Goal: Find specific page/section: Find specific page/section

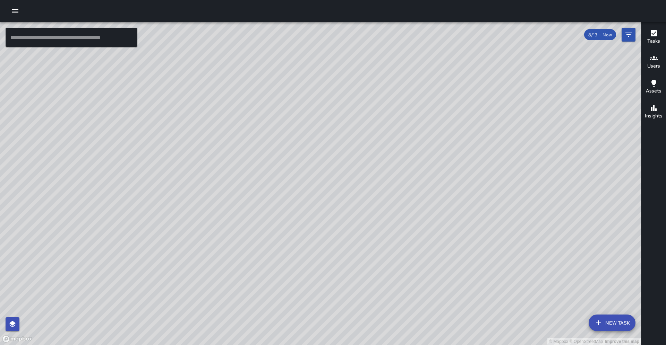
drag, startPoint x: 0, startPoint y: 0, endPoint x: 0, endPoint y: 103, distance: 103.3
click at [80, 101] on div "© Mapbox © OpenStreetMap Improve this map" at bounding box center [320, 183] width 641 height 323
click at [155, 151] on div "© Mapbox © OpenStreetMap Improve this map" at bounding box center [320, 183] width 641 height 323
drag, startPoint x: 375, startPoint y: 165, endPoint x: 272, endPoint y: 196, distance: 107.4
click at [232, 212] on div "© Mapbox © OpenStreetMap Improve this map" at bounding box center [320, 183] width 641 height 323
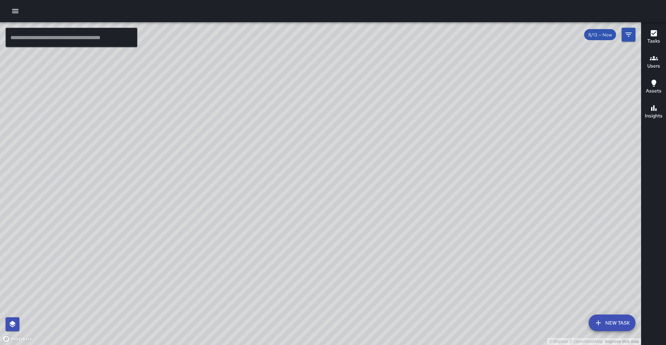
drag, startPoint x: 334, startPoint y: 122, endPoint x: 330, endPoint y: 127, distance: 6.7
click at [330, 127] on div "© Mapbox © OpenStreetMap Improve this map" at bounding box center [320, 183] width 641 height 323
drag, startPoint x: 227, startPoint y: 90, endPoint x: 194, endPoint y: 119, distance: 44.0
click at [194, 119] on div "© Mapbox © OpenStreetMap Improve this map" at bounding box center [320, 183] width 641 height 323
drag, startPoint x: 261, startPoint y: 95, endPoint x: 256, endPoint y: 136, distance: 41.9
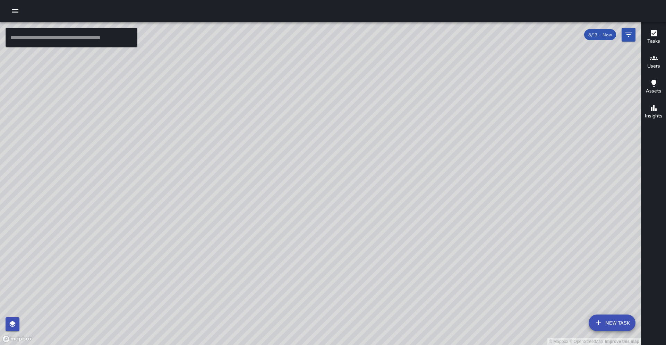
click at [245, 144] on div "© Mapbox © OpenStreetMap Improve this map" at bounding box center [320, 183] width 641 height 323
drag, startPoint x: 315, startPoint y: 89, endPoint x: 277, endPoint y: 156, distance: 76.7
click at [277, 156] on div "© Mapbox © OpenStreetMap Improve this map" at bounding box center [320, 183] width 641 height 323
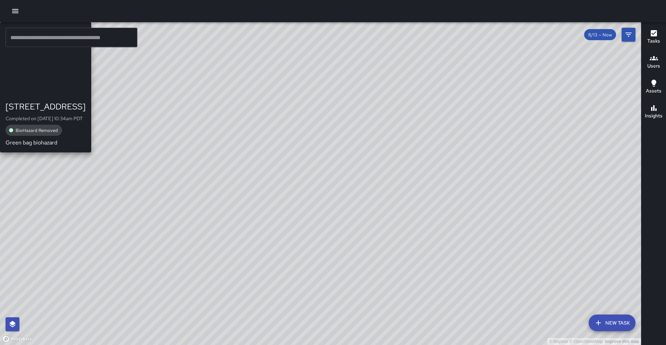
drag, startPoint x: 283, startPoint y: 153, endPoint x: 292, endPoint y: 129, distance: 26.1
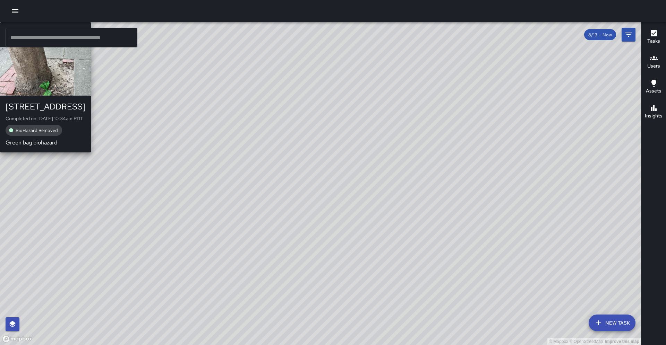
click at [292, 129] on div "© Mapbox © OpenStreetMap Improve this map M5 Mike 5 206 23rd Street Completed o…" at bounding box center [320, 183] width 641 height 323
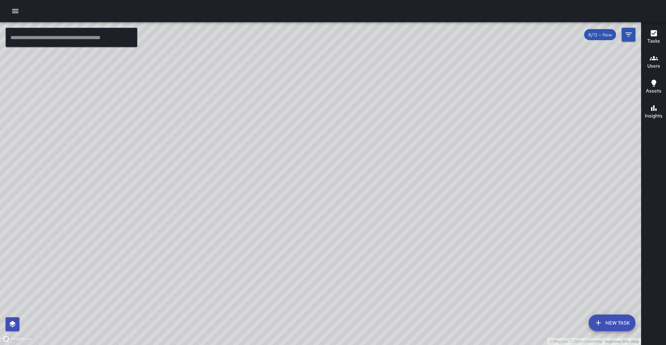
drag, startPoint x: 184, startPoint y: 99, endPoint x: 193, endPoint y: 73, distance: 27.2
click at [193, 73] on div "© Mapbox © OpenStreetMap Improve this map" at bounding box center [320, 183] width 641 height 323
drag, startPoint x: 167, startPoint y: 306, endPoint x: 205, endPoint y: 197, distance: 116.0
click at [205, 196] on div "© Mapbox © OpenStreetMap Improve this map" at bounding box center [320, 183] width 641 height 323
drag, startPoint x: 86, startPoint y: 254, endPoint x: 78, endPoint y: 235, distance: 20.0
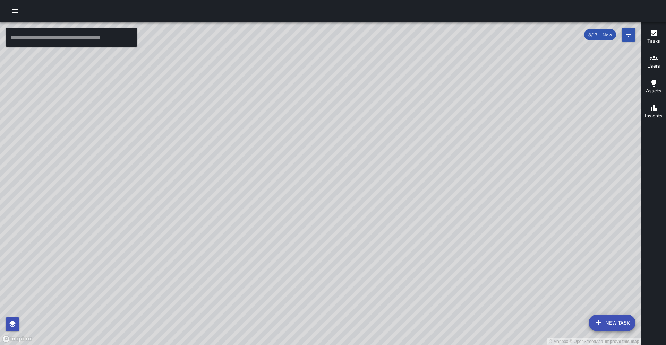
click at [78, 235] on div "© Mapbox © OpenStreetMap Improve this map" at bounding box center [320, 183] width 641 height 323
drag, startPoint x: 156, startPoint y: 224, endPoint x: 323, endPoint y: 228, distance: 167.1
click at [323, 228] on div "© Mapbox © OpenStreetMap Improve this map" at bounding box center [320, 183] width 641 height 323
drag, startPoint x: 84, startPoint y: 294, endPoint x: 85, endPoint y: 303, distance: 9.1
click at [85, 303] on div "© Mapbox © OpenStreetMap Improve this map" at bounding box center [320, 183] width 641 height 323
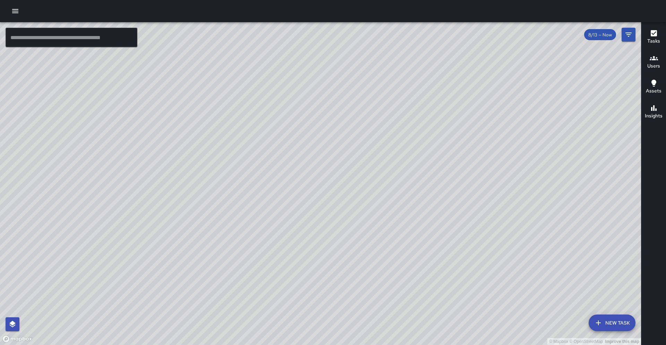
drag, startPoint x: 181, startPoint y: 251, endPoint x: 233, endPoint y: 249, distance: 51.7
click at [233, 249] on div "© Mapbox © OpenStreetMap Improve this map" at bounding box center [320, 183] width 641 height 323
drag, startPoint x: 156, startPoint y: 231, endPoint x: 162, endPoint y: 226, distance: 7.4
click at [162, 226] on div "© Mapbox © OpenStreetMap Improve this map" at bounding box center [320, 183] width 641 height 323
click at [158, 226] on div "© Mapbox © OpenStreetMap Improve this map" at bounding box center [320, 183] width 641 height 323
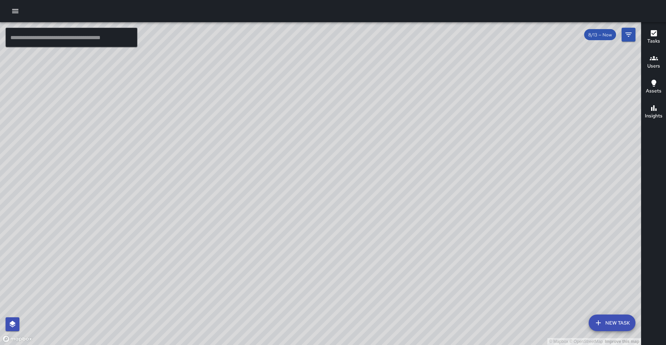
drag, startPoint x: 159, startPoint y: 229, endPoint x: 172, endPoint y: 228, distance: 12.6
click at [172, 228] on div "© Mapbox © OpenStreetMap Improve this map" at bounding box center [320, 183] width 641 height 323
drag, startPoint x: 182, startPoint y: 225, endPoint x: 189, endPoint y: 223, distance: 7.0
click at [189, 223] on div "© Mapbox © OpenStreetMap Improve this map" at bounding box center [320, 183] width 641 height 323
drag, startPoint x: 180, startPoint y: 223, endPoint x: 181, endPoint y: 218, distance: 5.0
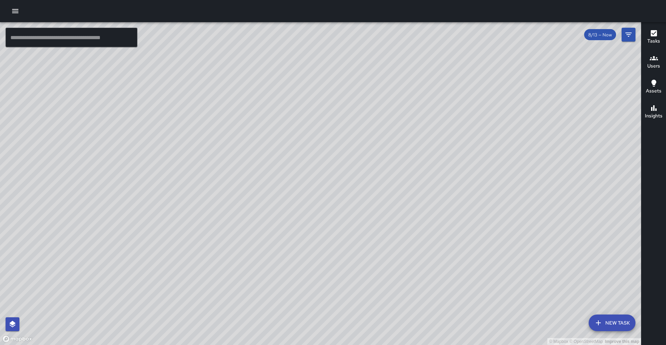
click at [181, 218] on div "© Mapbox © OpenStreetMap Improve this map" at bounding box center [320, 183] width 641 height 323
drag, startPoint x: 182, startPoint y: 211, endPoint x: 188, endPoint y: 207, distance: 7.4
click at [188, 207] on div "© Mapbox © OpenStreetMap Improve this map" at bounding box center [320, 183] width 641 height 323
drag, startPoint x: 193, startPoint y: 212, endPoint x: 179, endPoint y: 208, distance: 15.3
click at [179, 208] on div "© Mapbox © OpenStreetMap Improve this map" at bounding box center [320, 183] width 641 height 323
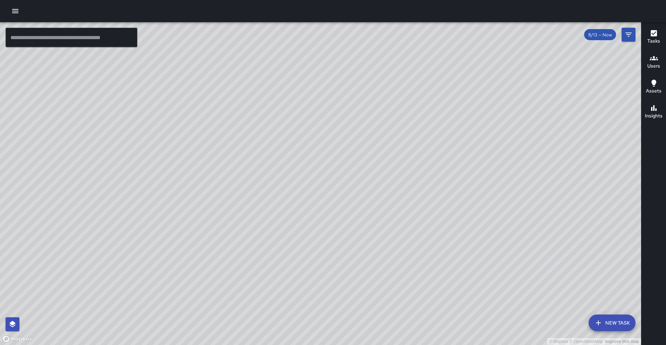
click at [184, 212] on div "© Mapbox © OpenStreetMap Improve this map" at bounding box center [320, 183] width 641 height 323
drag, startPoint x: 202, startPoint y: 173, endPoint x: 176, endPoint y: 185, distance: 28.9
click at [176, 185] on div "© Mapbox © OpenStreetMap Improve this map" at bounding box center [320, 183] width 641 height 323
drag, startPoint x: 252, startPoint y: 179, endPoint x: 233, endPoint y: 192, distance: 23.5
click at [233, 192] on div "© Mapbox © OpenStreetMap Improve this map" at bounding box center [320, 183] width 641 height 323
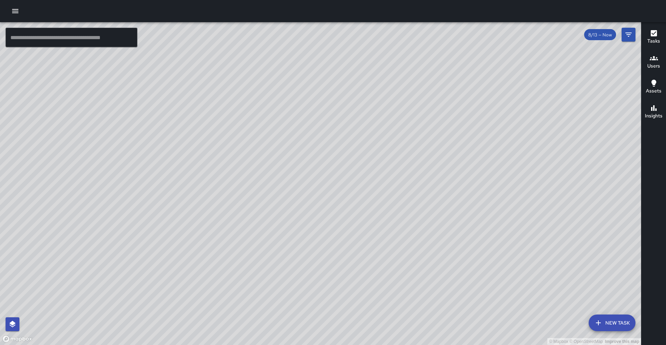
drag, startPoint x: 247, startPoint y: 192, endPoint x: 229, endPoint y: 211, distance: 25.7
click at [229, 211] on div "© Mapbox © OpenStreetMap Improve this map" at bounding box center [320, 183] width 641 height 323
drag, startPoint x: 252, startPoint y: 177, endPoint x: 250, endPoint y: 180, distance: 4.2
click at [250, 180] on div "© Mapbox © OpenStreetMap Improve this map" at bounding box center [320, 183] width 641 height 323
click at [250, 182] on div "© Mapbox © OpenStreetMap Improve this map" at bounding box center [320, 183] width 641 height 323
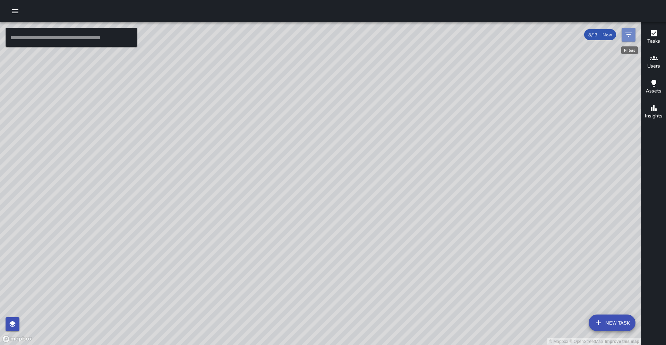
drag, startPoint x: 625, startPoint y: 38, endPoint x: 614, endPoint y: 42, distance: 12.3
click at [625, 38] on icon "Filters" at bounding box center [628, 35] width 8 height 8
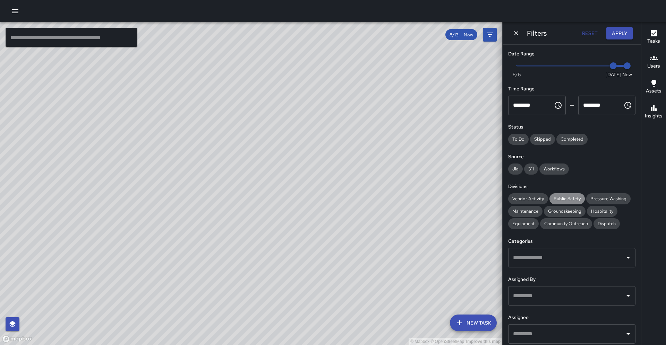
click at [570, 196] on span "Public Safety" at bounding box center [566, 199] width 35 height 6
drag, startPoint x: 399, startPoint y: 149, endPoint x: 384, endPoint y: 213, distance: 65.6
click at [384, 212] on div "© Mapbox © OpenStreetMap Improve this map" at bounding box center [251, 183] width 502 height 323
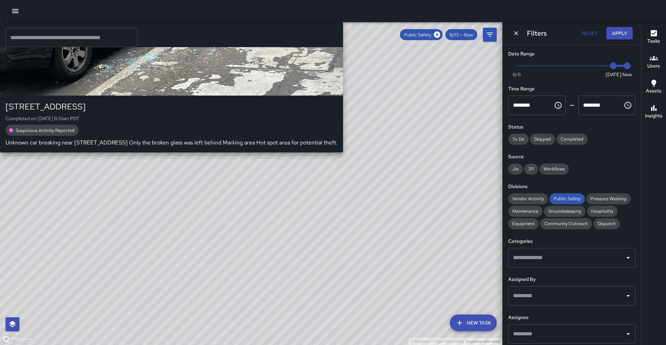
click at [236, 217] on div "© Mapbox © OpenStreetMap Improve this map S2 Sierra 2 389 17th Street Completed…" at bounding box center [251, 183] width 502 height 323
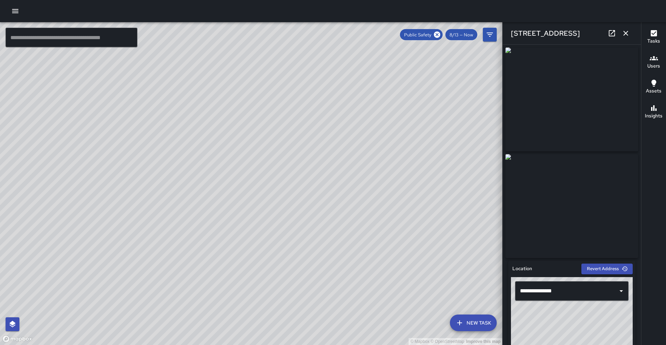
click at [364, 220] on div "© Mapbox © OpenStreetMap Improve this map S2 Sierra 2 330 17th Street Completed…" at bounding box center [251, 183] width 502 height 323
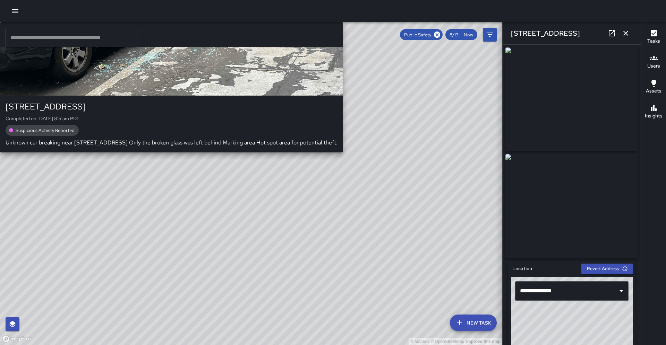
click at [139, 149] on div "© Mapbox © OpenStreetMap Improve this map S2 Sierra 2 389 17th Street Completed…" at bounding box center [251, 183] width 502 height 323
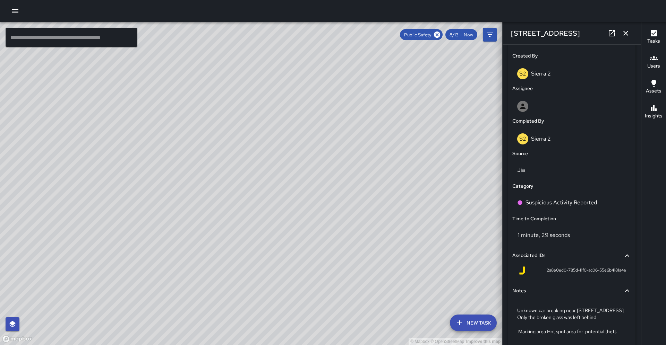
scroll to position [355, 0]
click at [361, 222] on div "© Mapbox © OpenStreetMap Improve this map S2 Sierra 2 330 17th Street Completed…" at bounding box center [251, 183] width 502 height 323
drag, startPoint x: 385, startPoint y: 131, endPoint x: 344, endPoint y: 239, distance: 115.9
click at [344, 239] on div "© Mapbox © OpenStreetMap Improve this map" at bounding box center [251, 183] width 502 height 323
drag, startPoint x: 401, startPoint y: 144, endPoint x: 350, endPoint y: 262, distance: 128.4
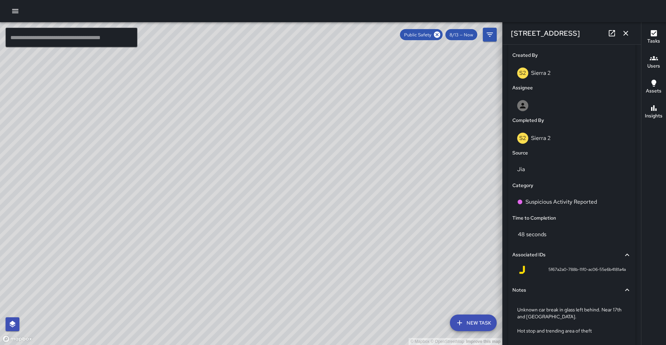
click at [351, 264] on div "© Mapbox © OpenStreetMap Improve this map" at bounding box center [251, 183] width 502 height 323
drag, startPoint x: 197, startPoint y: 128, endPoint x: 201, endPoint y: 243, distance: 115.9
click at [198, 247] on div "© Mapbox © OpenStreetMap Improve this map" at bounding box center [251, 183] width 502 height 323
click at [257, 149] on div "© Mapbox © OpenStreetMap Improve this map" at bounding box center [251, 183] width 502 height 323
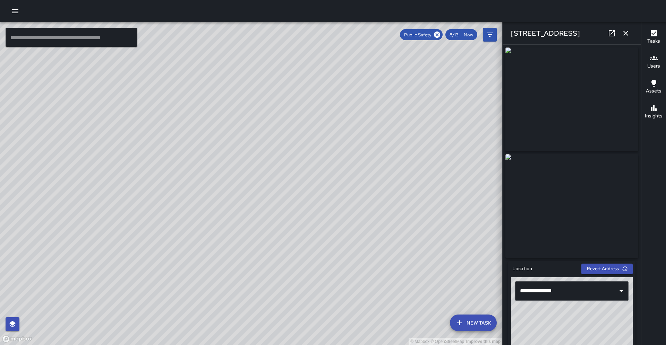
scroll to position [16, 0]
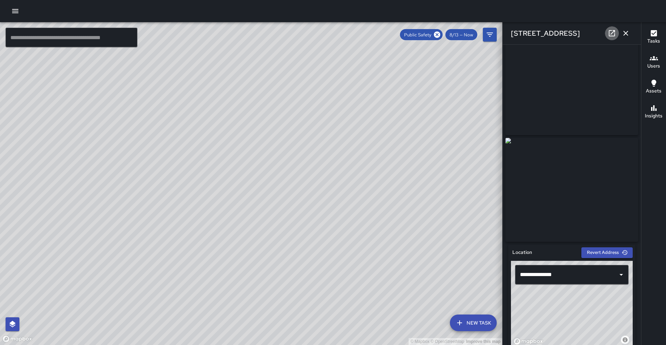
click at [615, 35] on icon at bounding box center [611, 33] width 6 height 6
drag, startPoint x: 314, startPoint y: 200, endPoint x: 327, endPoint y: 85, distance: 115.5
click at [327, 85] on div "© Mapbox © OpenStreetMap Improve this map" at bounding box center [251, 183] width 502 height 323
drag, startPoint x: 217, startPoint y: 255, endPoint x: 242, endPoint y: 179, distance: 79.6
click at [255, 157] on div "© Mapbox © OpenStreetMap Improve this map" at bounding box center [251, 183] width 502 height 323
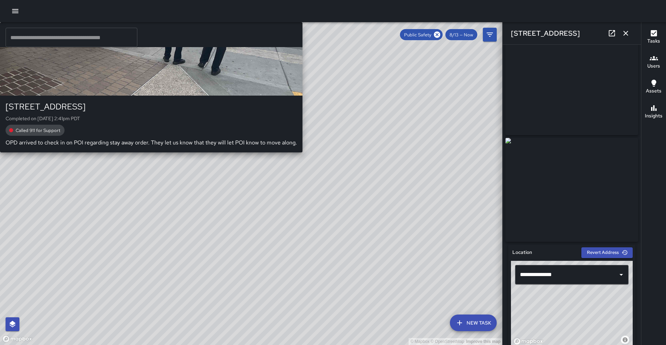
click at [203, 240] on div "© Mapbox © OpenStreetMap Improve this map S6 Sierra 6 1245 Broadway Completed o…" at bounding box center [251, 183] width 502 height 323
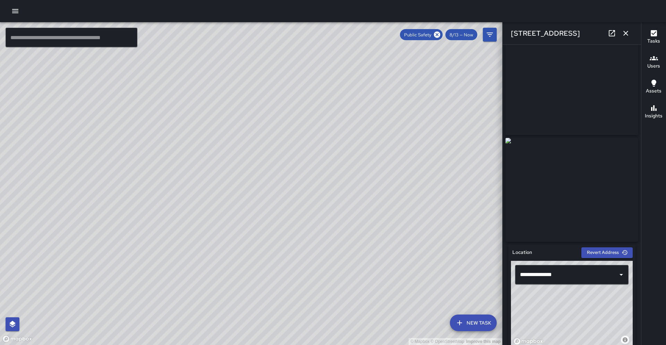
click at [610, 37] on icon at bounding box center [611, 33] width 8 height 8
click at [624, 38] on button "button" at bounding box center [625, 33] width 14 height 14
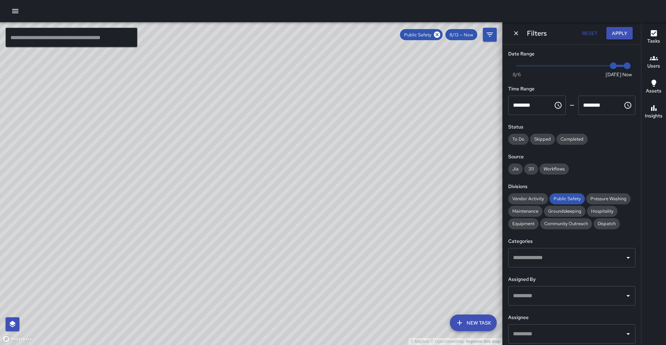
click at [593, 35] on button "Reset" at bounding box center [589, 33] width 22 height 13
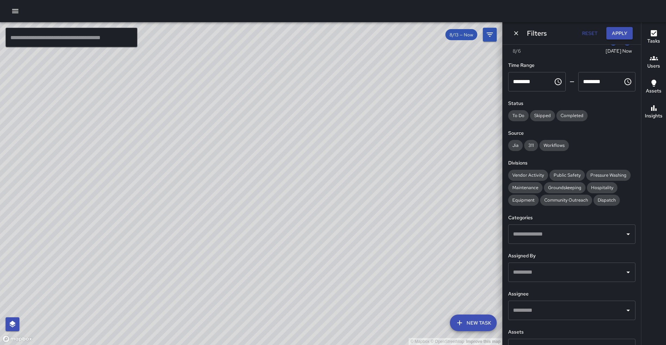
scroll to position [23, 0]
click at [590, 267] on input "text" at bounding box center [566, 273] width 111 height 13
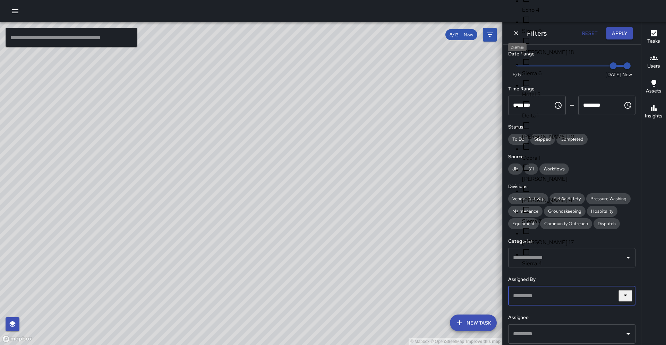
click at [513, 36] on icon "Dismiss" at bounding box center [515, 33] width 7 height 7
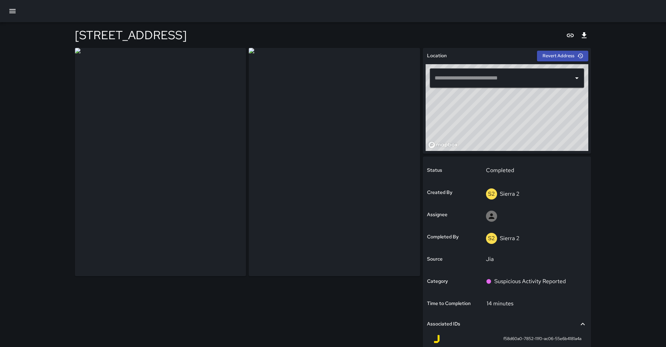
type input "**********"
